Goal: Task Accomplishment & Management: Complete application form

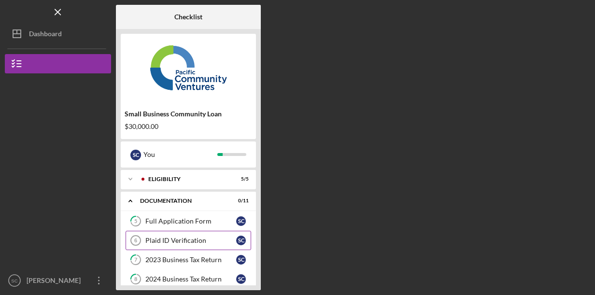
click at [214, 235] on link "Plaid ID Verification 6 Plaid ID Verification S C" at bounding box center [189, 240] width 126 height 19
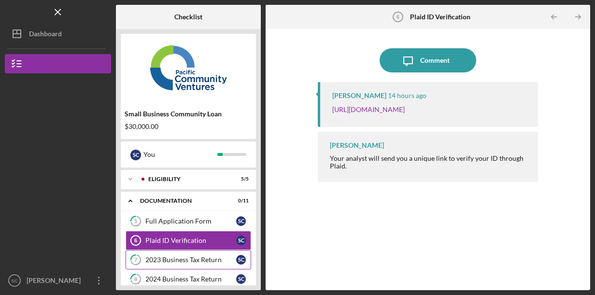
click at [200, 259] on div "2023 Business Tax Return" at bounding box center [190, 260] width 91 height 8
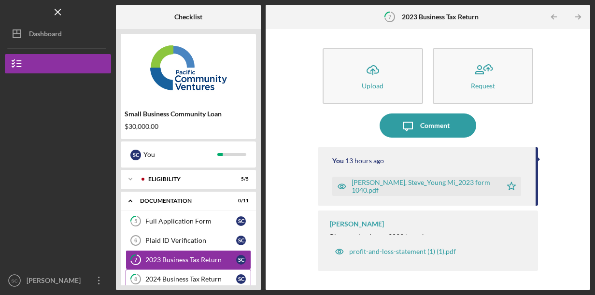
click at [211, 272] on link "8 2024 Business Tax Return S C" at bounding box center [189, 279] width 126 height 19
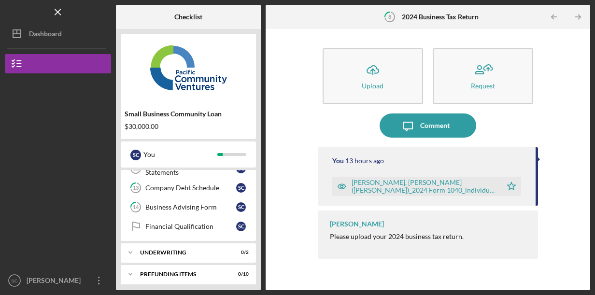
scroll to position [43, 0]
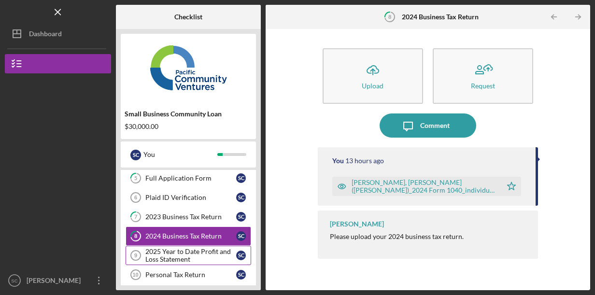
click at [224, 255] on div "2025 Year to Date Profit and Loss Statement" at bounding box center [190, 255] width 91 height 15
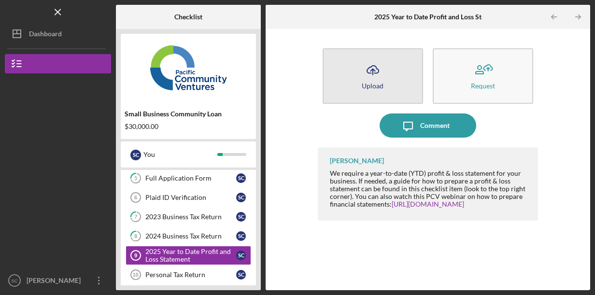
click at [387, 87] on button "Icon/Upload Upload" at bounding box center [373, 76] width 100 height 56
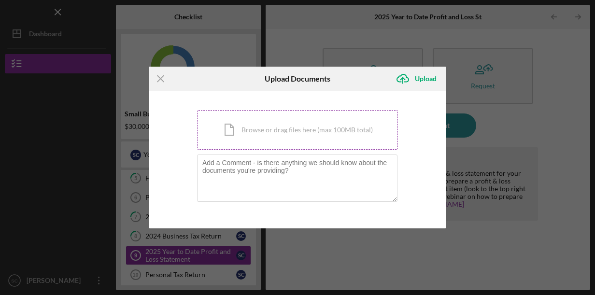
click at [306, 131] on div "Icon/Document Browse or drag files here (max 100MB total) Tap to choose files o…" at bounding box center [297, 130] width 201 height 40
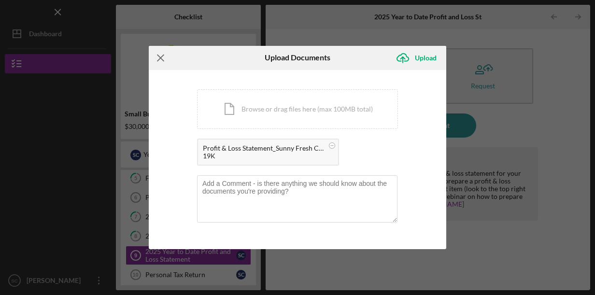
click at [163, 54] on icon "Icon/Menu Close" at bounding box center [161, 58] width 24 height 24
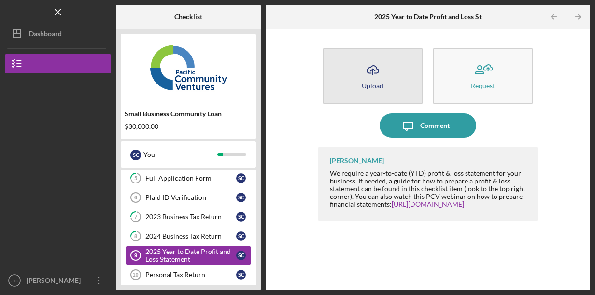
click at [381, 76] on icon "Icon/Upload" at bounding box center [373, 70] width 24 height 24
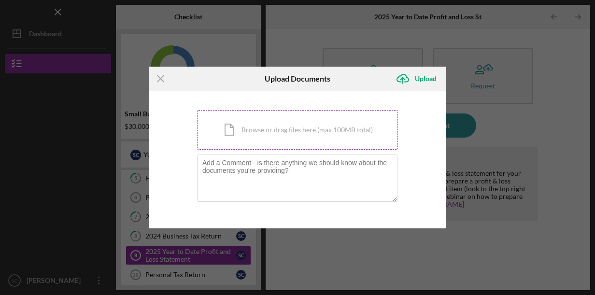
click at [321, 121] on div "Icon/Document Browse or drag files here (max 100MB total) Tap to choose files o…" at bounding box center [297, 130] width 201 height 40
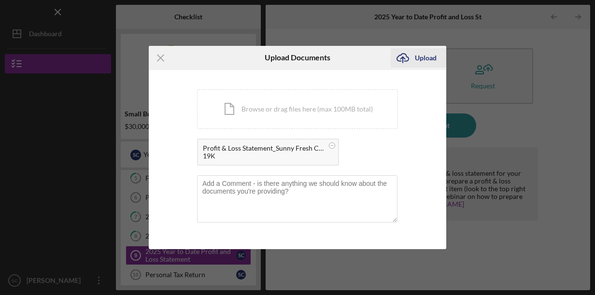
click at [424, 57] on div "Upload" at bounding box center [426, 57] width 22 height 19
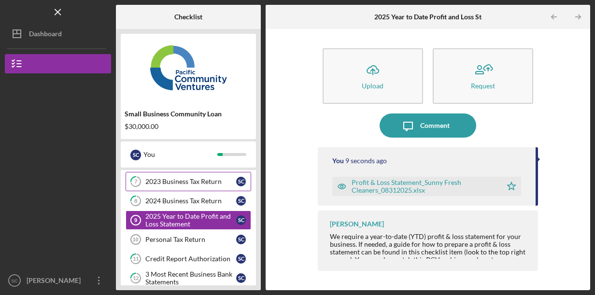
scroll to position [43, 0]
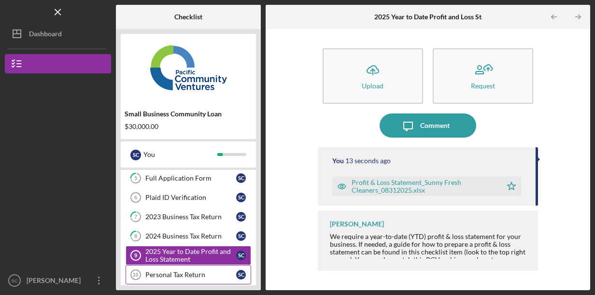
click at [216, 273] on div "Personal Tax Return" at bounding box center [190, 275] width 91 height 8
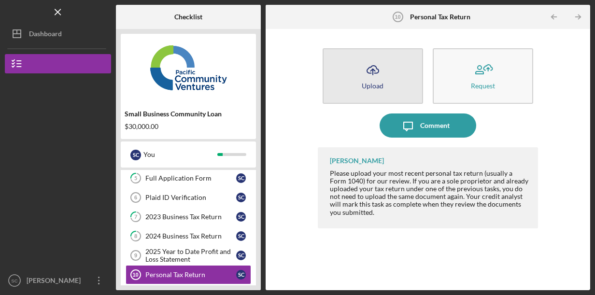
click at [380, 82] on div "Upload" at bounding box center [373, 85] width 22 height 7
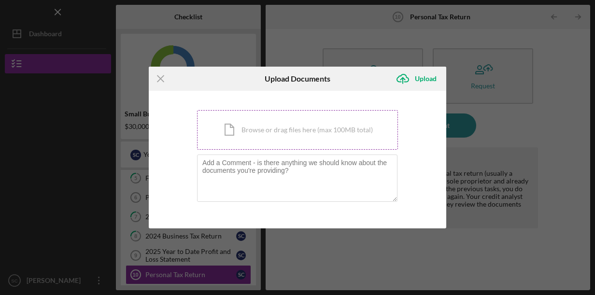
click at [311, 123] on div "Icon/Document Browse or drag files here (max 100MB total) Tap to choose files o…" at bounding box center [297, 130] width 201 height 40
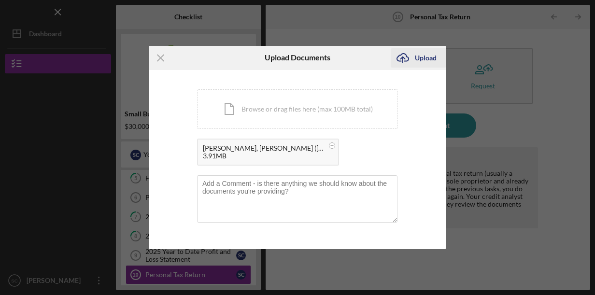
click at [421, 59] on div "Upload" at bounding box center [426, 57] width 22 height 19
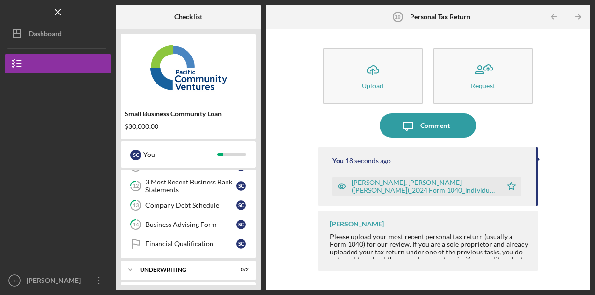
scroll to position [171, 0]
click at [187, 214] on link "14 Business Advising Form S C" at bounding box center [189, 223] width 126 height 19
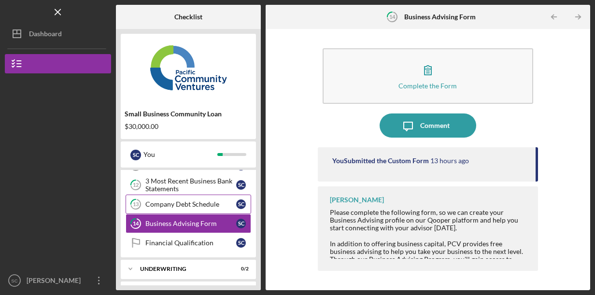
click at [200, 203] on div "Company Debt Schedule" at bounding box center [190, 204] width 91 height 8
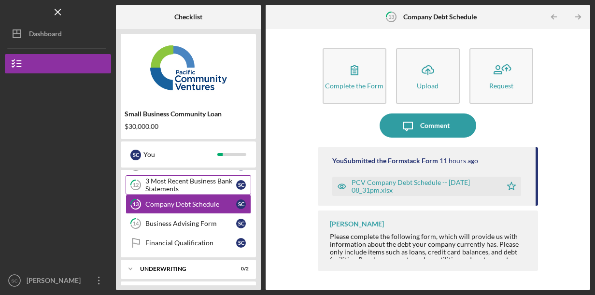
click at [188, 180] on div "3 Most Recent Business Bank Statements" at bounding box center [190, 184] width 91 height 15
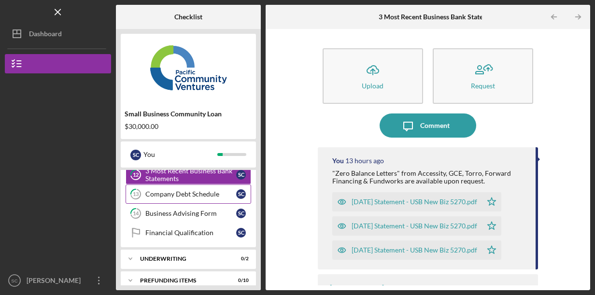
scroll to position [188, 0]
